Goal: Find specific page/section: Find specific page/section

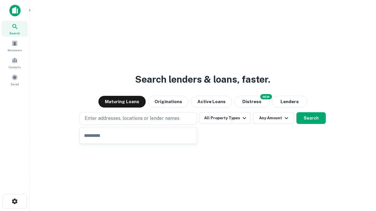
type input "**********"
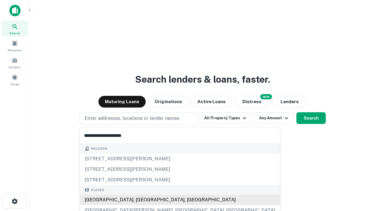
click at [140, 200] on div "[GEOGRAPHIC_DATA], [GEOGRAPHIC_DATA], [GEOGRAPHIC_DATA]" at bounding box center [180, 200] width 200 height 11
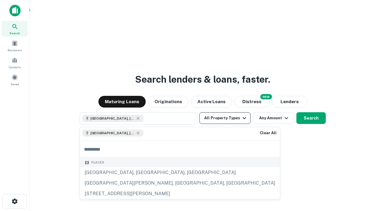
click at [225, 118] on button "All Property Types" at bounding box center [224, 118] width 51 height 12
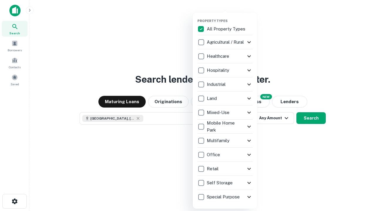
click at [230, 17] on button "button" at bounding box center [229, 17] width 65 height 0
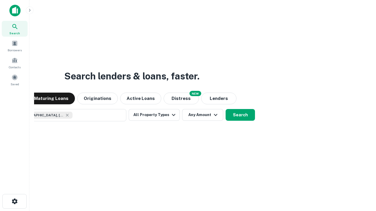
scroll to position [9, 0]
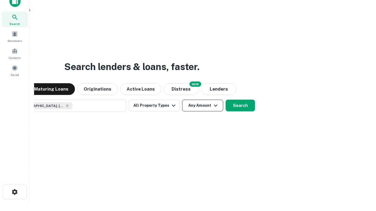
click at [182, 100] on button "Any Amount" at bounding box center [202, 106] width 41 height 12
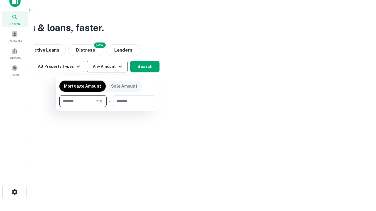
type input "*******"
click at [107, 107] on button "button" at bounding box center [107, 107] width 96 height 0
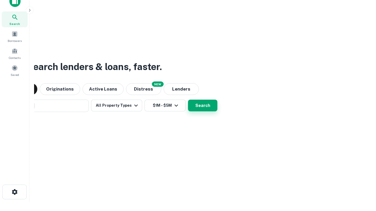
click at [188, 100] on button "Search" at bounding box center [202, 106] width 29 height 12
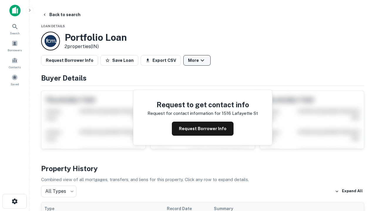
click at [197, 60] on button "More" at bounding box center [196, 60] width 27 height 11
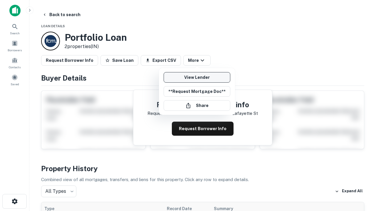
click at [197, 78] on link "View Lender" at bounding box center [197, 77] width 67 height 11
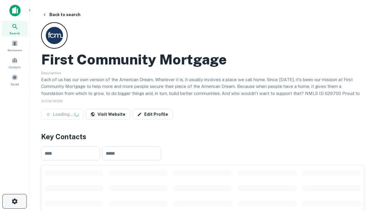
click at [14, 202] on icon "button" at bounding box center [14, 201] width 7 height 7
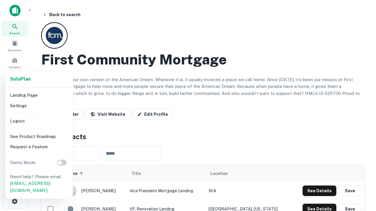
click at [39, 121] on li "Logout" at bounding box center [39, 121] width 63 height 11
